Goal: Transaction & Acquisition: Purchase product/service

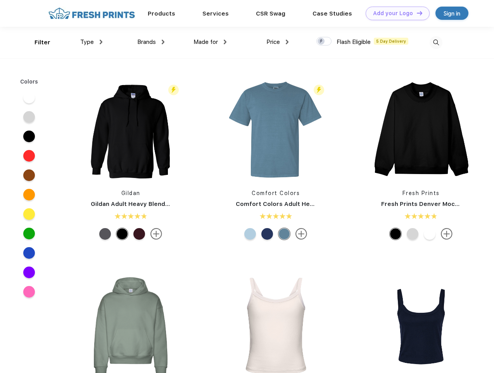
click at [395, 13] on link "Add your Logo Design Tool" at bounding box center [398, 14] width 64 height 14
click at [0, 0] on div "Design Tool" at bounding box center [0, 0] width 0 height 0
click at [416, 13] on link "Add your Logo Design Tool" at bounding box center [398, 14] width 64 height 14
click at [37, 42] on div "Filter" at bounding box center [43, 42] width 16 height 9
click at [92, 42] on span "Type" at bounding box center [87, 41] width 14 height 7
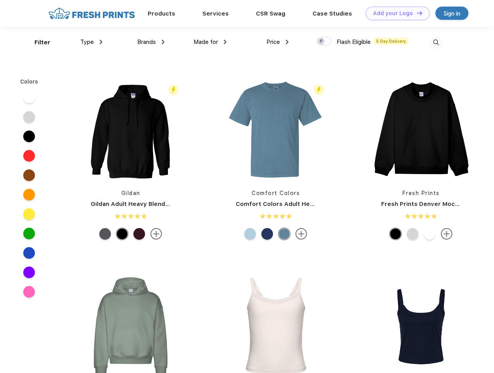
click at [151, 42] on span "Brands" at bounding box center [146, 41] width 19 height 7
click at [210, 42] on span "Made for" at bounding box center [206, 41] width 24 height 7
click at [278, 42] on span "Price" at bounding box center [274, 41] width 14 height 7
click at [324, 42] on div at bounding box center [324, 41] width 15 height 9
click at [322, 42] on input "checkbox" at bounding box center [319, 38] width 5 height 5
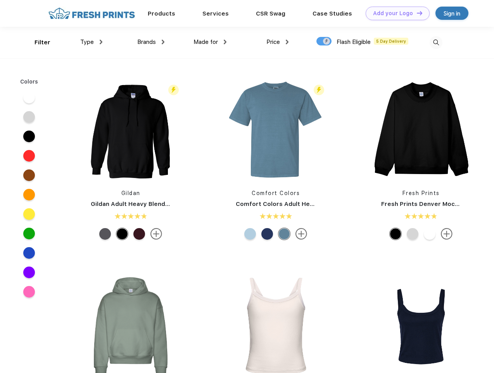
click at [436, 42] on img at bounding box center [436, 42] width 13 height 13
